Goal: Task Accomplishment & Management: Use online tool/utility

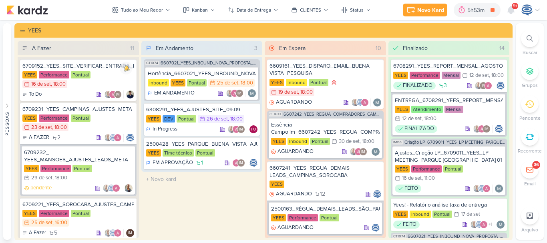
scroll to position [518, 0]
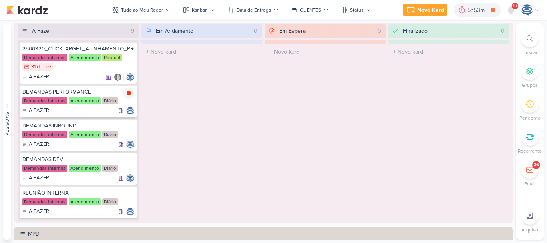
click at [125, 91] on icon at bounding box center [128, 93] width 6 height 6
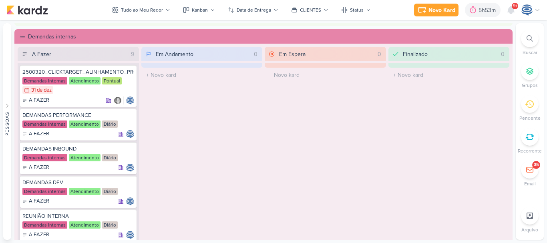
scroll to position [494, 0]
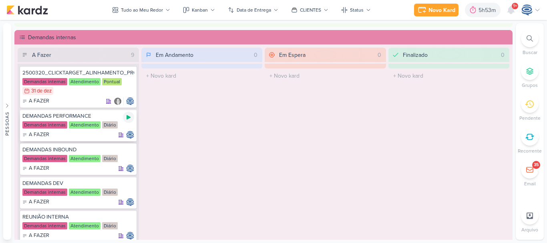
click at [124, 118] on div at bounding box center [128, 117] width 11 height 11
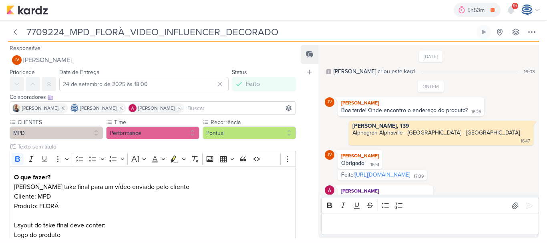
scroll to position [13, 0]
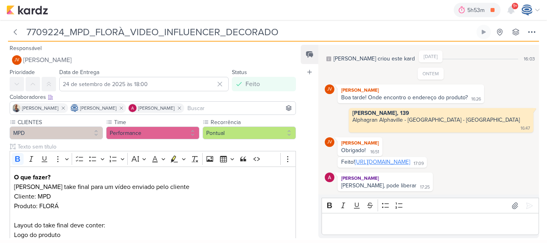
click at [387, 161] on link "https://drive.google.com/drive/folders/1tWJyFZuV0bYAB271-YgNrlS1k7R0Ml-g?usp=sh…" at bounding box center [382, 161] width 55 height 7
click at [16, 33] on icon at bounding box center [15, 32] width 2 height 5
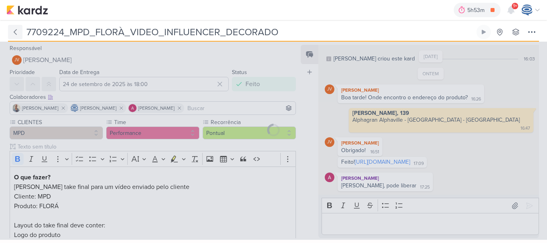
type input "7709222_MPD_VIDEO_INFLUENCER_DECORADO"
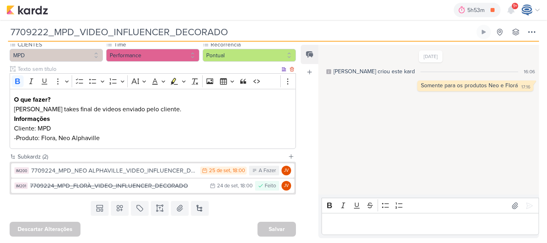
scroll to position [89, 0]
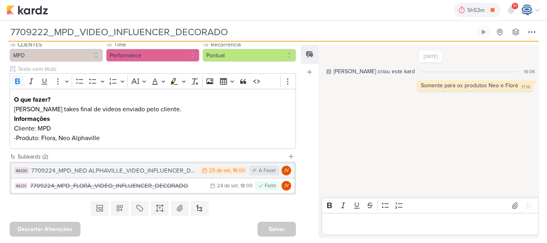
click at [111, 174] on div "7709224_MPD_NEO ALPHAVILLE_VIDEO_INFLUENCER_DECORADO" at bounding box center [113, 170] width 165 height 9
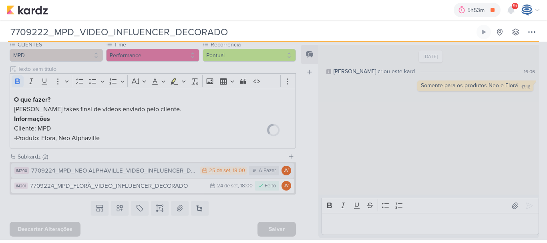
type input "7709224_MPD_NEO ALPHAVILLE_VIDEO_INFLUENCER_DECORADO"
type input "25 de setembro de 2025 às 18:00"
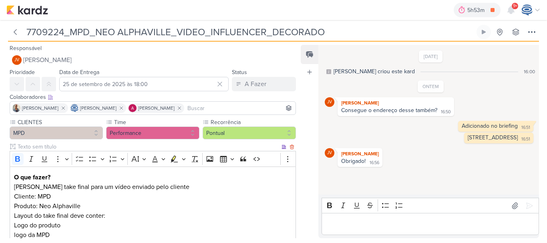
scroll to position [109, 0]
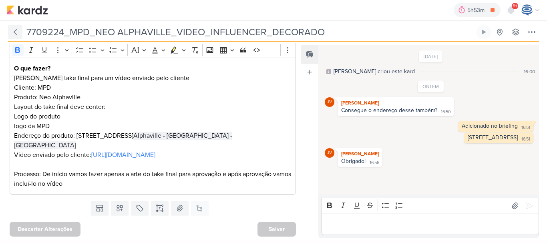
click at [12, 38] on button at bounding box center [15, 32] width 14 height 14
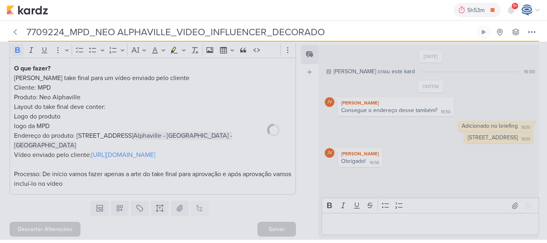
type input "7709222_MPD_VIDEO_INFLUENCER_DECORADO"
type input "24 de setembro de 2025 às 18:00"
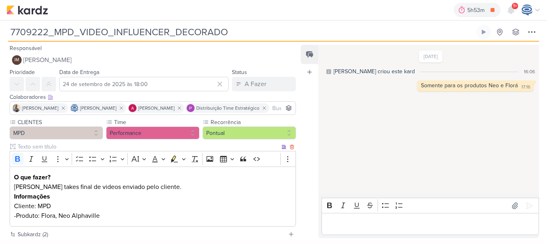
scroll to position [89, 0]
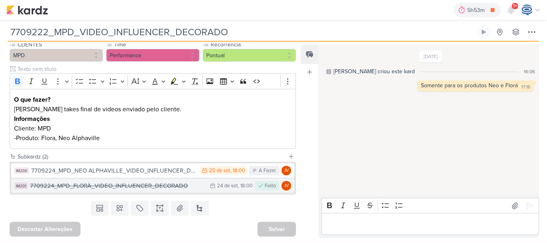
click at [100, 185] on div "7709224_MPD_FLORÀ_VIDEO_INFLUENCER_DECORADO" at bounding box center [118, 185] width 176 height 9
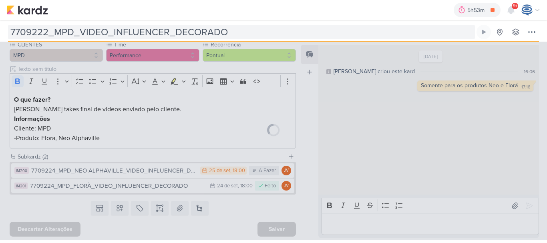
type input "7709224_MPD_FLORÀ_VIDEO_INFLUENCER_DECORADO"
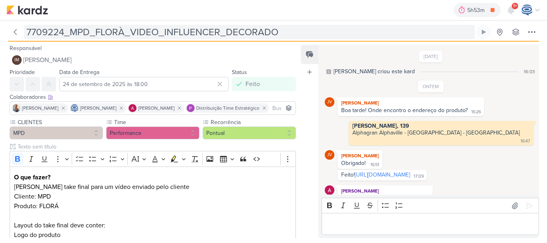
scroll to position [13, 0]
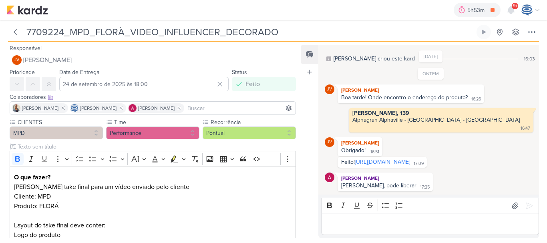
drag, startPoint x: 290, startPoint y: 32, endPoint x: 27, endPoint y: 32, distance: 263.3
click at [27, 32] on input "7709224_MPD_FLORÀ_VIDEO_INFLUENCER_DECORADO" at bounding box center [249, 32] width 451 height 14
click at [14, 11] on img at bounding box center [27, 10] width 42 height 10
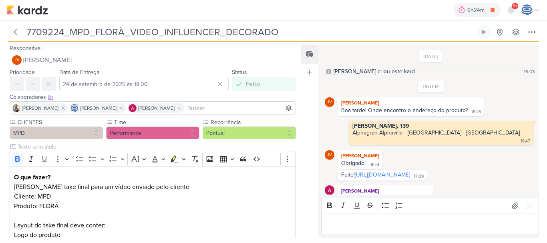
scroll to position [13, 0]
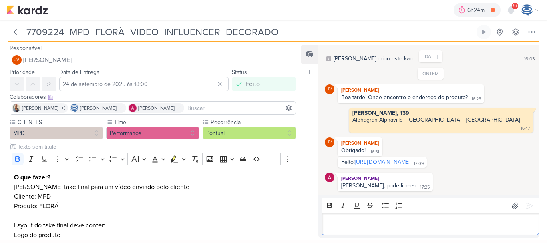
click at [367, 230] on div "Editor editing area: main" at bounding box center [429, 224] width 217 height 22
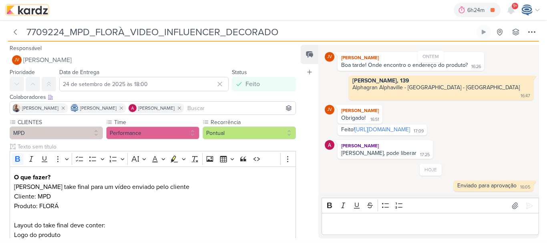
click at [31, 11] on img at bounding box center [27, 10] width 42 height 10
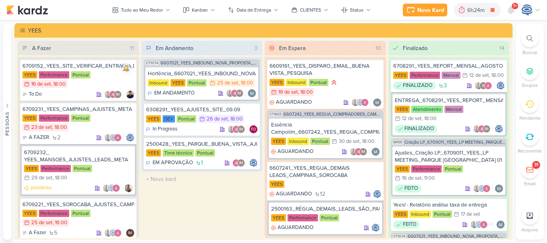
click at [527, 40] on icon at bounding box center [529, 38] width 6 height 6
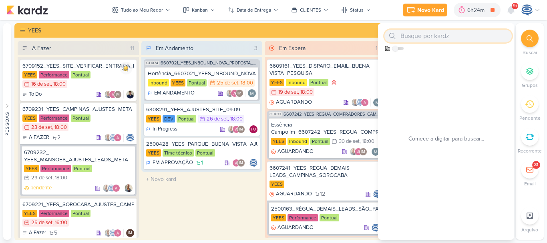
paste input "Ajuste na planilha de verba_YEES_HORTÊNCIA_CRIAÇÃO_CAMPANHA_PMAX_OFFLINE"
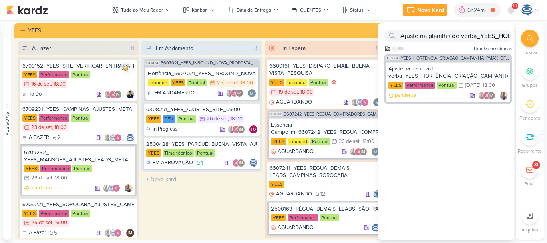
click at [443, 58] on span "YEES_HORTÊNCIA_CRIAÇÃO_CAMPANHA_PMAX_OFFLINE" at bounding box center [455, 58] width 109 height 4
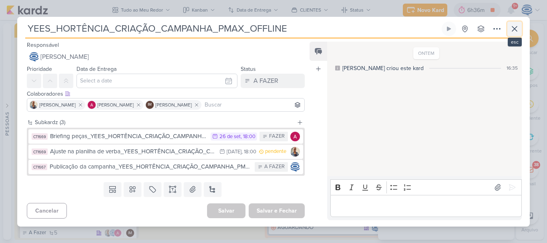
click at [515, 26] on icon at bounding box center [514, 29] width 10 height 10
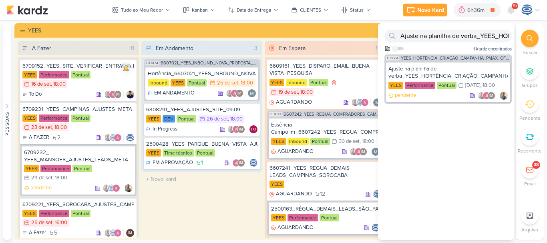
click at [526, 38] on div at bounding box center [530, 39] width 18 height 18
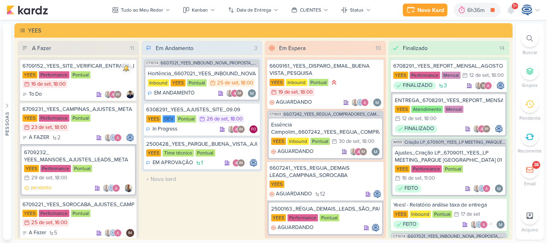
click at [526, 38] on div at bounding box center [530, 39] width 18 height 18
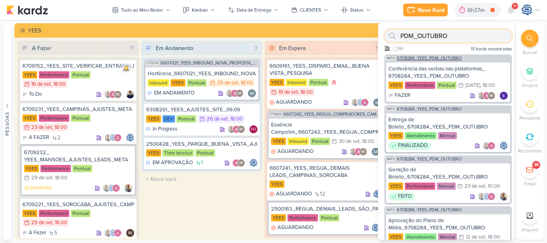
type input "PDM_OUTUBRO"
click at [442, 58] on span "6708284_YEES_PDM_OUTUBRO" at bounding box center [429, 58] width 65 height 4
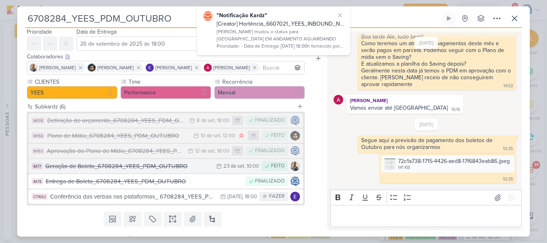
scroll to position [27, 0]
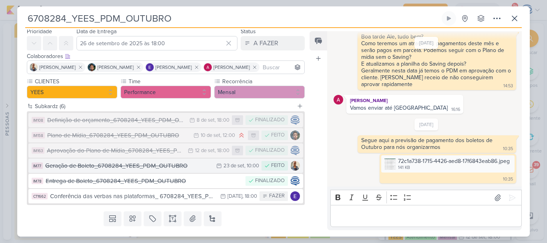
click at [116, 165] on div "Geração de Boleto_6708284_YEES_PDM_OUTUBRO" at bounding box center [128, 165] width 167 height 9
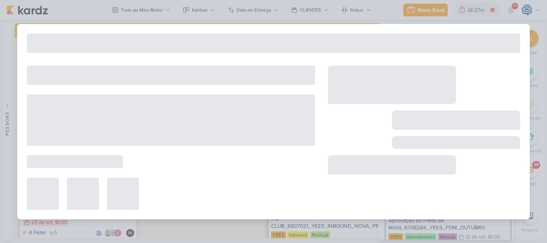
type input "Geração de Boleto_6708284_YEES_PDM_OUTUBRO"
type input "23 de setembro de 2025 às 10:00"
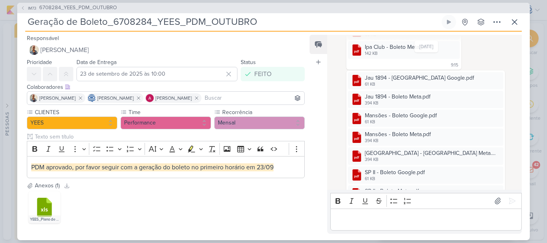
scroll to position [522, 0]
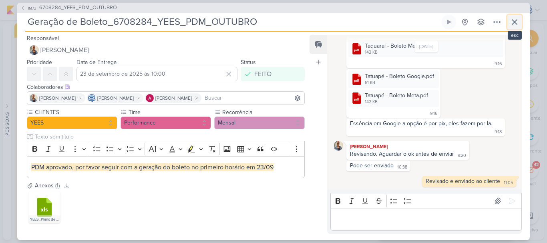
click at [516, 21] on icon at bounding box center [514, 22] width 10 height 10
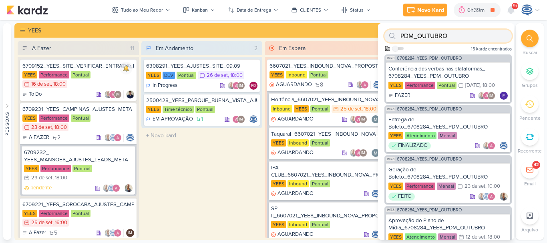
drag, startPoint x: 471, startPoint y: 38, endPoint x: 394, endPoint y: 37, distance: 76.8
click at [394, 37] on div "PDM_OUTUBRO" at bounding box center [447, 36] width 127 height 13
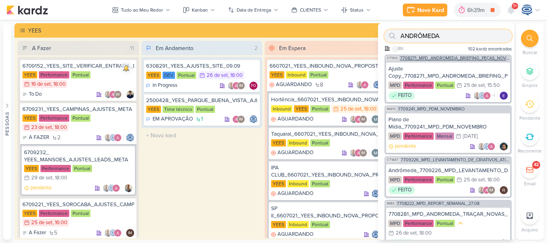
type input "ANDRÔMEDA"
click at [461, 56] on span "7708271_MPD_ANDROMEDA_BRIEFING_PEÇAS_NOVO_KV_LANÇAMENTO" at bounding box center [455, 58] width 110 height 4
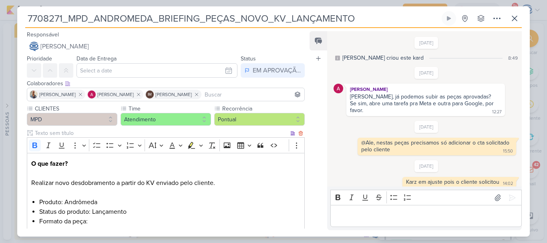
scroll to position [329, 0]
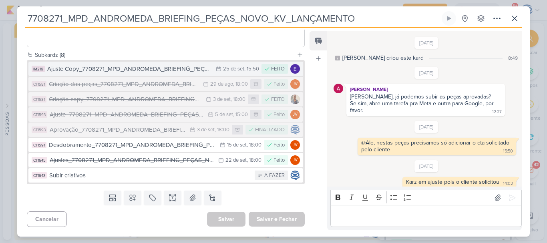
click at [150, 68] on div "Ajuste Copy_7708271_MPD_ANDROMEDA_BRIEFING_PEÇAS_NOVO_KV_LANÇAMENTO" at bounding box center [129, 68] width 164 height 9
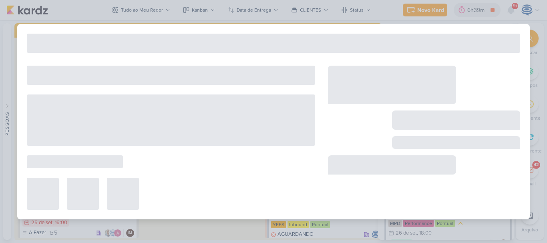
type input "Ajuste Copy_7708271_MPD_ANDROMEDA_BRIEFING_PEÇAS_NOVO_KV_LANÇAMENTO"
type input "25 de setembro de 2025 às 15:50"
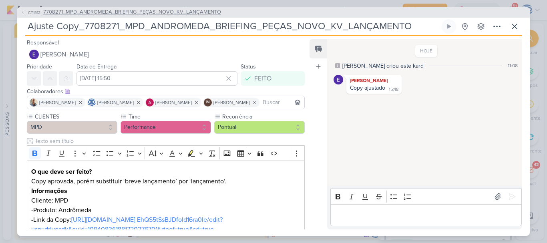
click at [106, 15] on span "7708271_MPD_ANDROMEDA_BRIEFING_PEÇAS_NOVO_KV_LANÇAMENTO" at bounding box center [132, 12] width 178 height 8
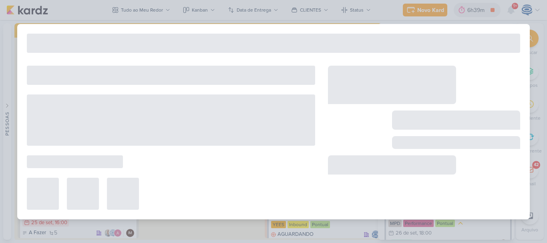
type input "7708271_MPD_ANDROMEDA_BRIEFING_PEÇAS_NOVO_KV_LANÇAMENTO"
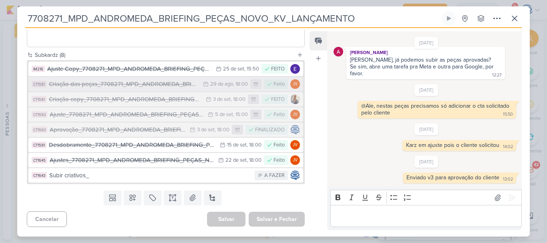
click at [122, 87] on div "Criação das peças_7708271_MPD_ANDROMEDA_BRIEFING_PEÇAS_NOVO_KV_LANÇAMENTO" at bounding box center [124, 84] width 150 height 9
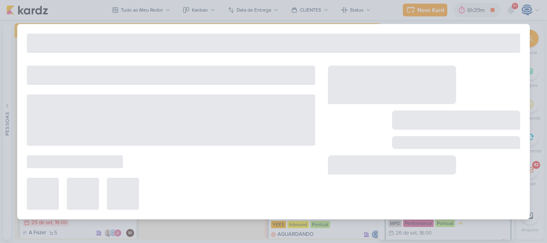
type input "Criação das peças_7708271_MPD_ANDROMEDA_BRIEFING_PEÇAS_NOVO_KV_LANÇAMENTO"
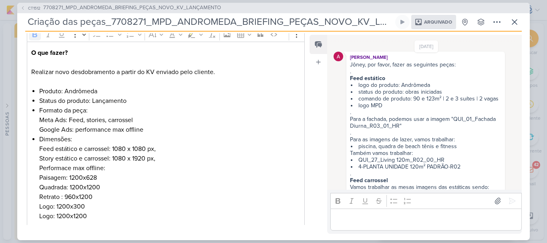
scroll to position [266, 0]
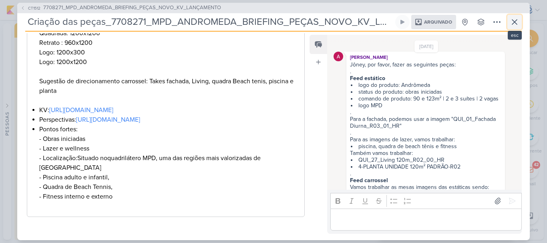
click at [514, 20] on icon at bounding box center [514, 22] width 10 height 10
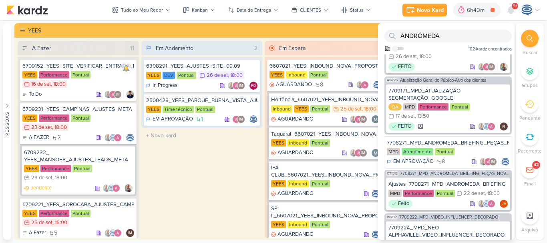
scroll to position [178, 0]
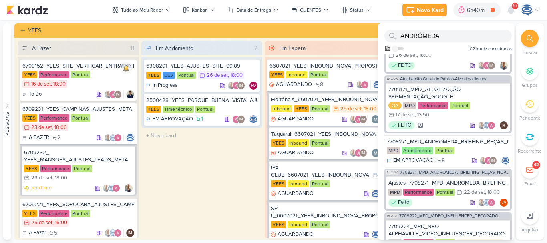
click at [455, 82] on div "AG226 Atualização Geral do Público-Alvo dos clientes 7709171_MPD_ATUALIZAÇÃO SE…" at bounding box center [447, 104] width 127 height 58
click at [447, 89] on div "7709171_MPD_ATUALIZAÇÃO SEGMENTAÇÃO_GOOGLE" at bounding box center [447, 93] width 119 height 14
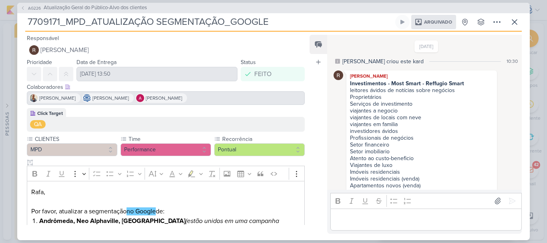
scroll to position [109, 0]
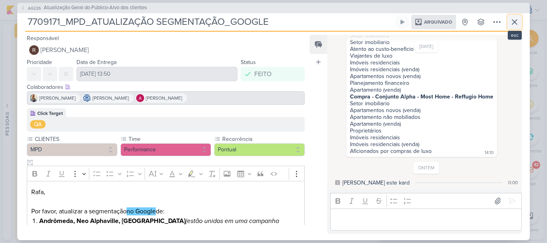
click at [511, 24] on icon at bounding box center [514, 22] width 10 height 10
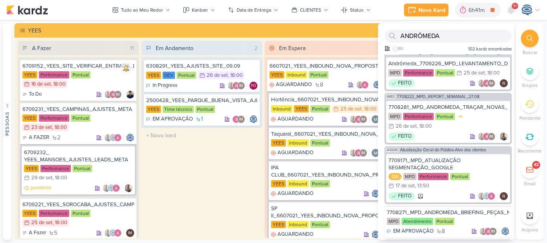
scroll to position [0, 0]
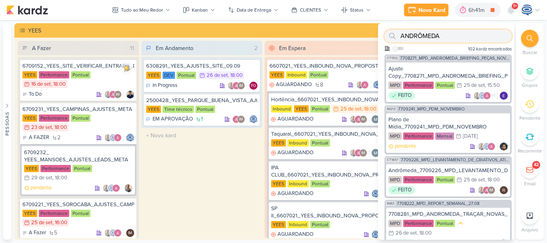
drag, startPoint x: 441, startPoint y: 38, endPoint x: 400, endPoint y: 38, distance: 40.8
click at [399, 35] on div at bounding box center [392, 36] width 16 height 13
type input "A"
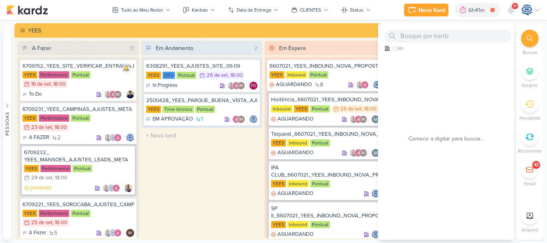
click at [530, 32] on div at bounding box center [530, 39] width 18 height 18
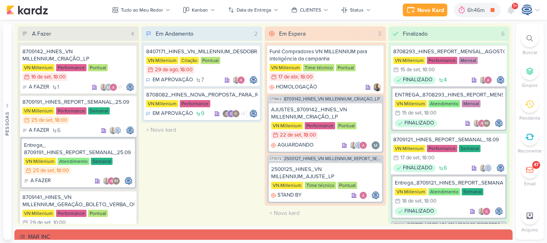
scroll to position [956, 0]
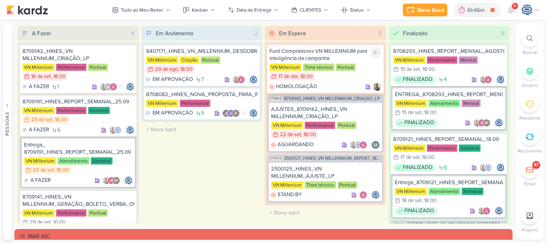
click at [313, 77] on div "17/4 17 de abr , 18:00" at bounding box center [291, 76] width 45 height 8
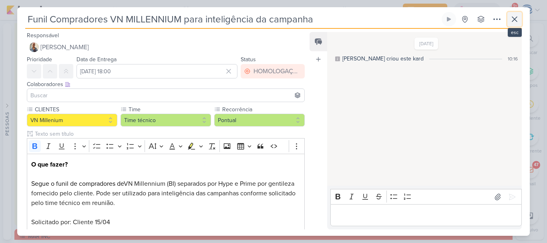
click at [509, 20] on icon at bounding box center [514, 19] width 10 height 10
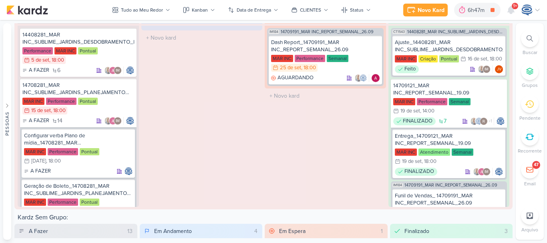
scroll to position [1193, 0]
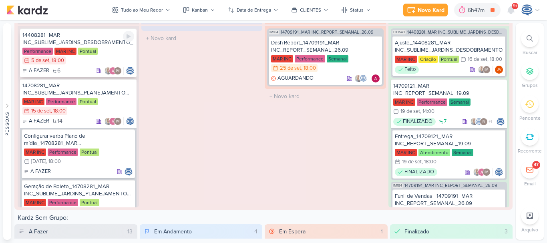
click at [93, 45] on div "14408281_MAR INC_SUBLIME_JARDINS_DESDOBRAMENTO_PEÇAS_META_ADS" at bounding box center [78, 39] width 112 height 14
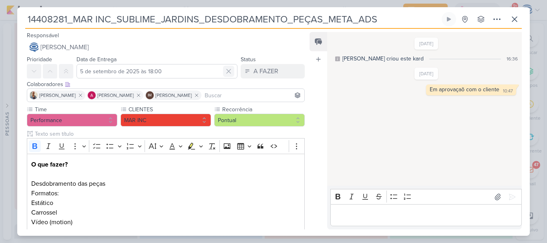
click at [224, 70] on icon at bounding box center [228, 71] width 8 height 8
click at [515, 20] on icon at bounding box center [514, 19] width 5 height 5
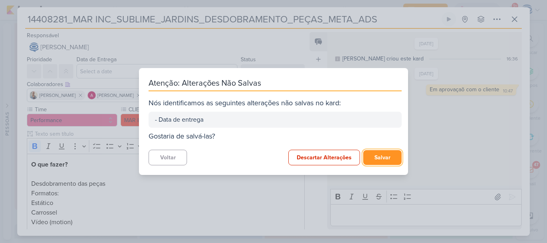
click at [371, 158] on button "Salvar" at bounding box center [382, 157] width 38 height 15
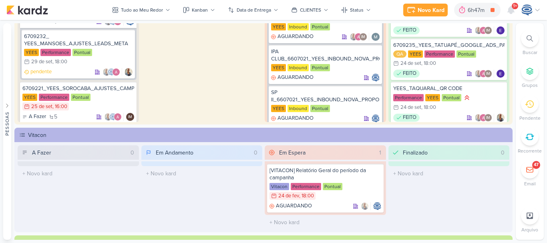
scroll to position [116, 0]
click at [109, 90] on div "6709221_YEES_SOROCABA_AJUSTES_CAMPANHAS_MIA" at bounding box center [78, 88] width 112 height 7
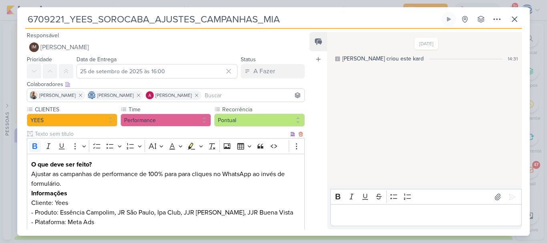
scroll to position [149, 0]
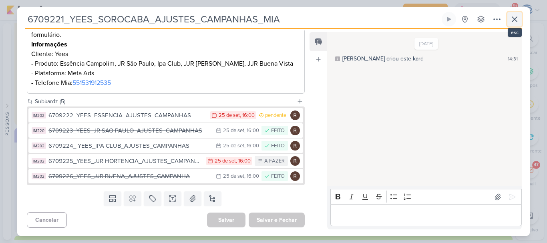
click at [513, 20] on icon at bounding box center [514, 19] width 5 height 5
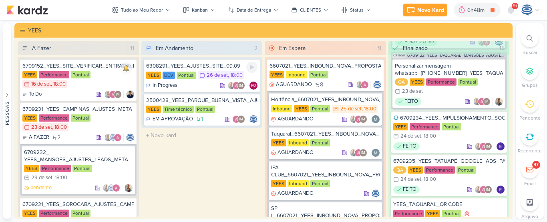
scroll to position [30, 0]
drag, startPoint x: 190, startPoint y: 48, endPoint x: 167, endPoint y: 48, distance: 23.6
click at [167, 48] on div "Em Andamento" at bounding box center [175, 48] width 38 height 8
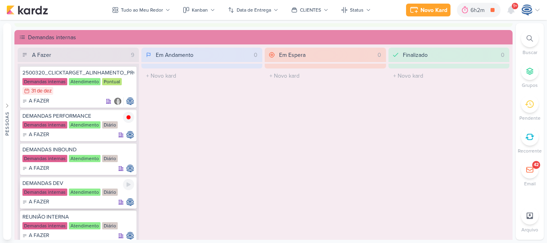
scroll to position [66, 0]
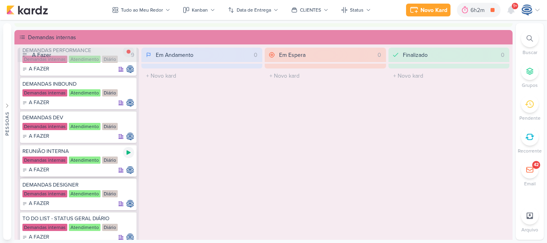
click at [130, 152] on icon at bounding box center [128, 152] width 6 height 6
click at [533, 40] on div at bounding box center [530, 39] width 18 height 18
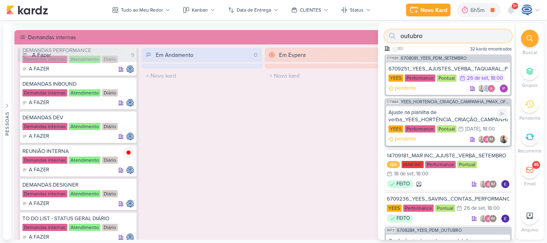
type input "outubro"
click at [459, 117] on div "Ajuste na planilha de verba_YEES_HORTÊNCIA_CRIAÇÃO_CAMPANHA_PMAX_OFFLINE" at bounding box center [447, 116] width 119 height 14
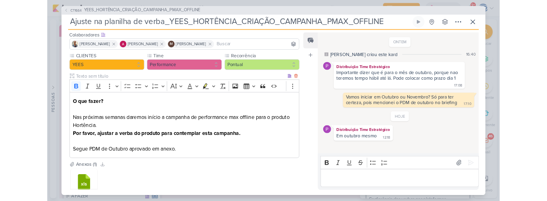
scroll to position [50, 0]
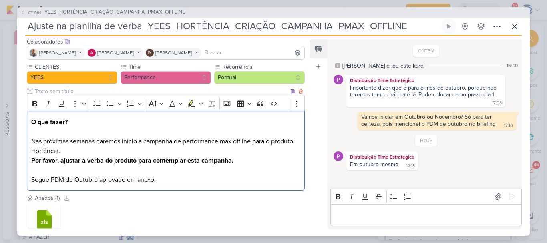
drag, startPoint x: 120, startPoint y: 142, endPoint x: 174, endPoint y: 150, distance: 53.9
drag, startPoint x: 174, startPoint y: 150, endPoint x: 148, endPoint y: 151, distance: 25.2
click at [148, 151] on p "O que fazer? Nas próximas semanas daremos início a campanha de performance max …" at bounding box center [165, 150] width 269 height 67
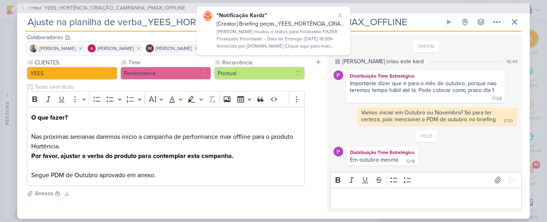
click at [325, 110] on div "Feed Atrelar email Solte o email para atrelar ao kard" at bounding box center [318, 124] width 18 height 178
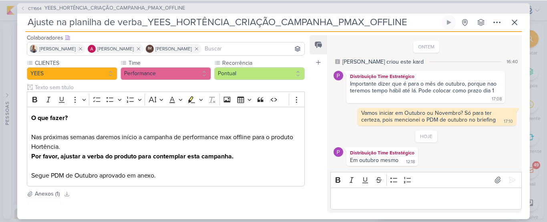
scroll to position [0, 0]
drag, startPoint x: 28, startPoint y: 176, endPoint x: 181, endPoint y: 177, distance: 153.3
drag, startPoint x: 181, startPoint y: 177, endPoint x: 177, endPoint y: 182, distance: 6.0
click at [177, 182] on div "O que fazer? Nas próximas semanas daremos início a campanha de performance max …" at bounding box center [166, 147] width 278 height 80
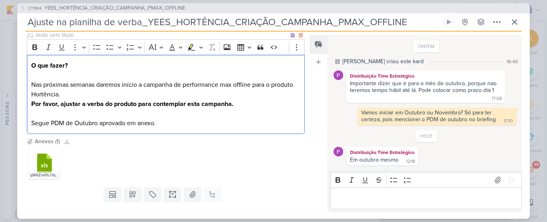
scroll to position [102, 0]
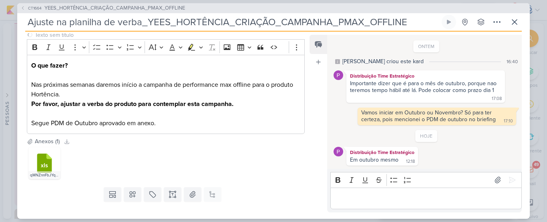
click at [219, 155] on div ".cls-7 {fill: #79ac00;} .cls-7, .cls-8, .cls-9 {fill-rule: evenodd;} .cls-8 {fi…" at bounding box center [166, 163] width 278 height 35
click at [184, 165] on div ".cls-7 {fill: #79ac00;} .cls-7, .cls-8, .cls-9 {fill-rule: evenodd;} .cls-8 {fi…" at bounding box center [166, 163] width 278 height 35
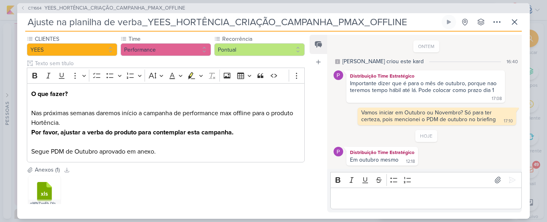
scroll to position [72, 0]
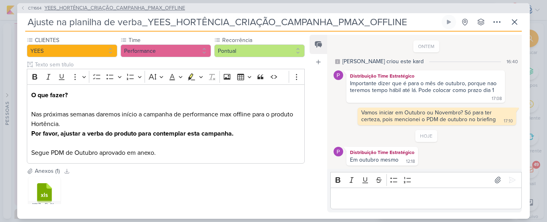
click at [145, 7] on span "YEES_HORTÊNCIA_CRIAÇÃO_CAMPANHA_PMAX_OFFLINE" at bounding box center [114, 8] width 140 height 8
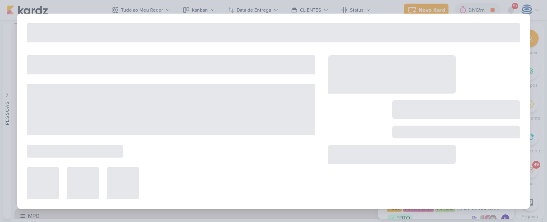
type input "YEES_HORTÊNCIA_CRIAÇÃO_CAMPANHA_PMAX_OFFLINE"
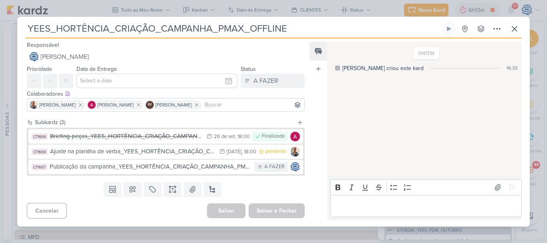
scroll to position [66, 0]
click at [514, 30] on icon at bounding box center [514, 29] width 10 height 10
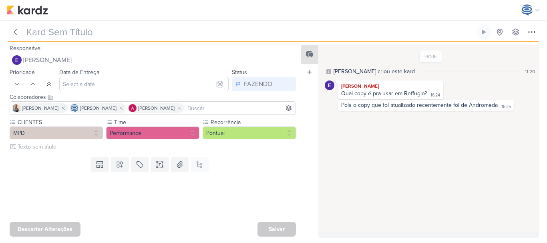
type input "Subir Peças Aprovadas_7409122_MPD_REFFUGIO_DESDOBRAMENTO_CRIATIVOS"
type input "[DATE] 18:00"
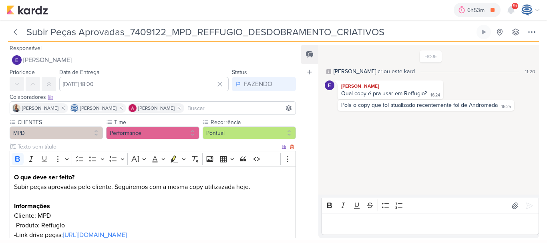
scroll to position [61, 0]
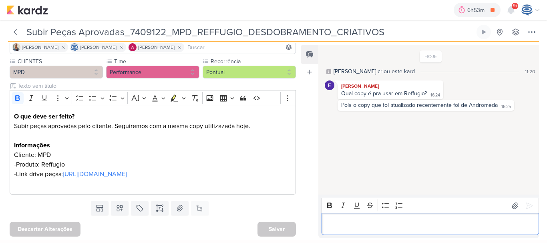
click at [339, 221] on p "Editor editing area: main" at bounding box center [430, 224] width 209 height 10
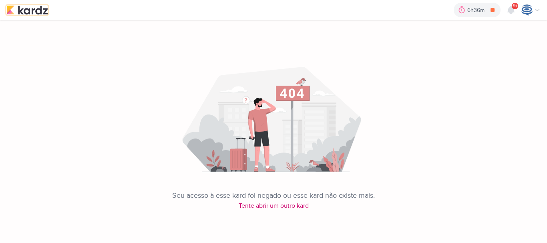
click at [35, 12] on img at bounding box center [27, 10] width 42 height 10
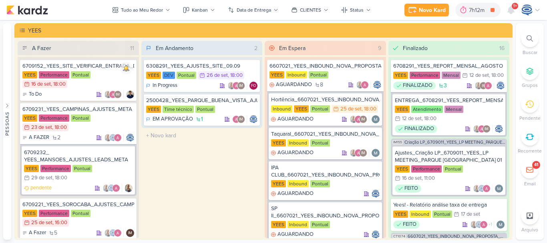
click at [533, 38] on div at bounding box center [530, 39] width 18 height 18
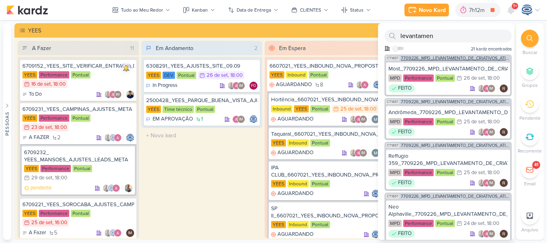
click at [478, 59] on span "7709226_MPD_LEVANTAMENTO_DE_CRIATIVOS_ATIVOS" at bounding box center [455, 58] width 109 height 4
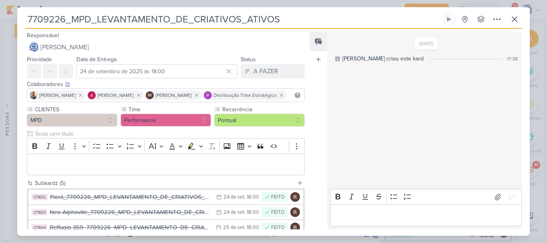
click at [151, 10] on div "7709226_MPD_LEVANTAMENTO_DE_CRIATIVOS_ATIVOS Criado por mim" at bounding box center [273, 121] width 512 height 228
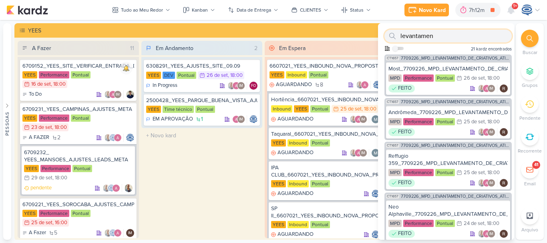
click at [449, 34] on input "levantamen" at bounding box center [447, 36] width 127 height 13
type input "l"
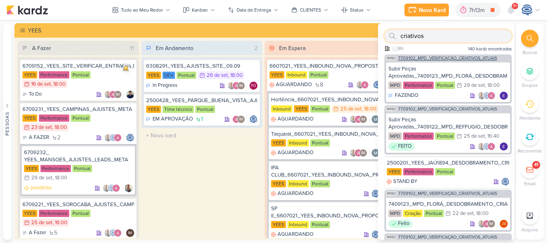
type input "criativos"
click at [461, 59] on span "7709102_MPD_VERIFICAÇÃO_CRIATIVOS_ATUAIS" at bounding box center [447, 58] width 99 height 4
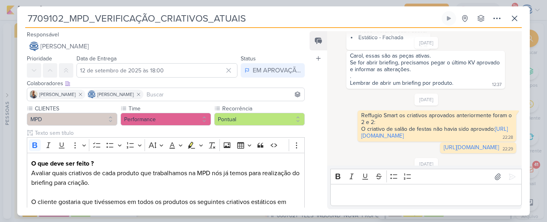
scroll to position [292, 0]
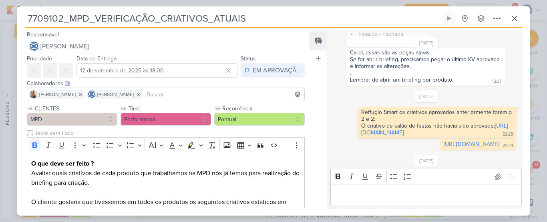
drag, startPoint x: 367, startPoint y: 54, endPoint x: 398, endPoint y: 80, distance: 40.9
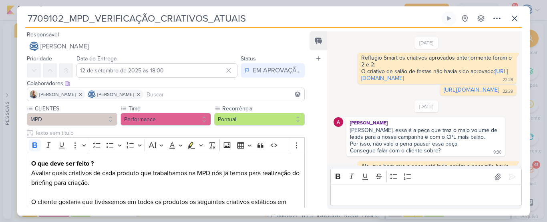
scroll to position [347, 0]
click at [443, 94] on link "[URL][DOMAIN_NAME]" at bounding box center [470, 90] width 55 height 7
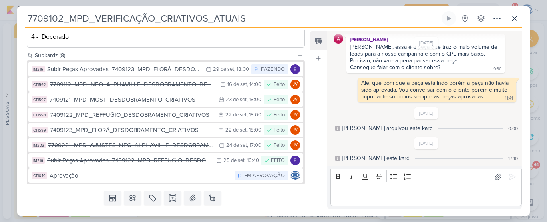
scroll to position [437, 0]
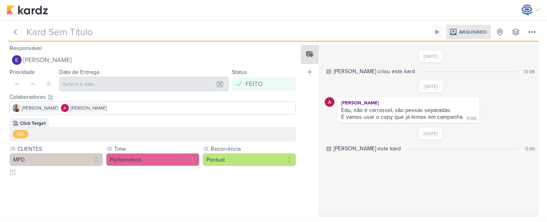
type input "Subir peça aprovada 2500182_MPD_REFFUGIO_DESDOBRAMENTO_CRIATIVOS_V3"
type input "[DATE] 18:00"
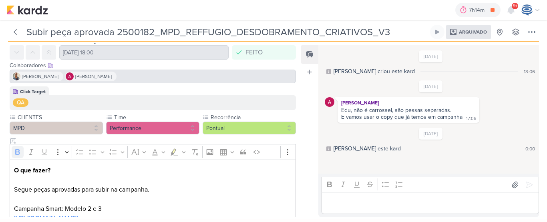
scroll to position [80, 0]
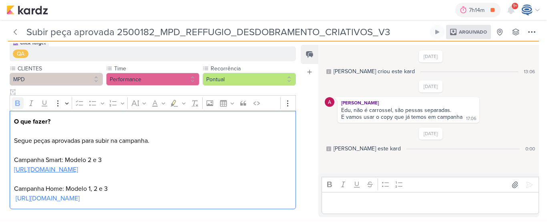
click at [78, 167] on link "[URL][DOMAIN_NAME]" at bounding box center [46, 170] width 64 height 8
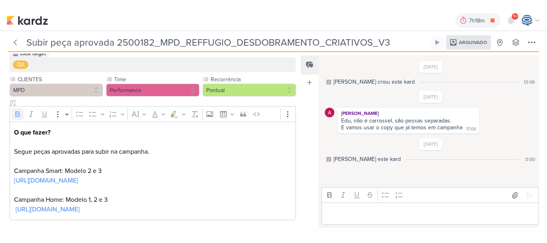
scroll to position [60, 0]
